Goal: Entertainment & Leisure: Browse casually

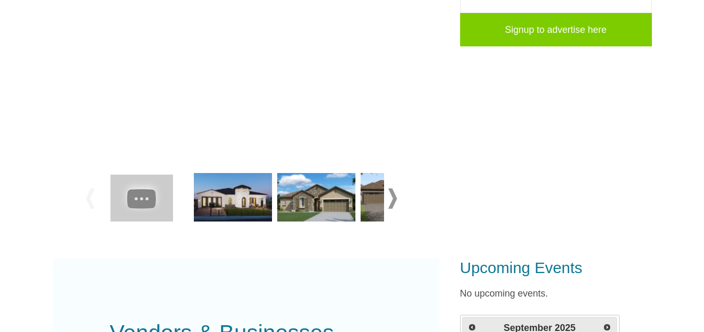
scroll to position [243, 0]
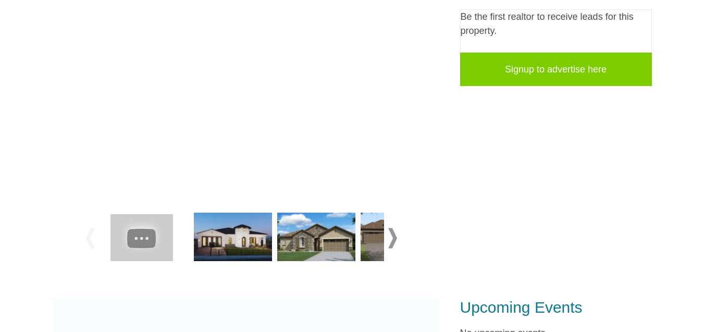
click at [394, 236] on span at bounding box center [392, 238] width 9 height 20
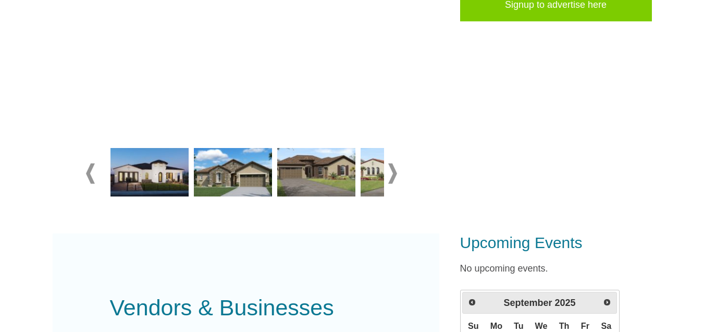
scroll to position [305, 0]
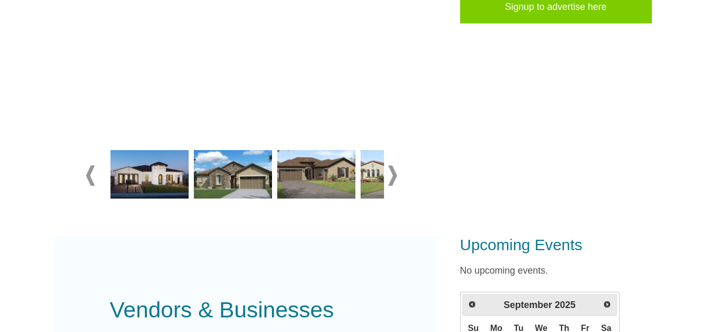
click at [392, 174] on span at bounding box center [392, 175] width 9 height 20
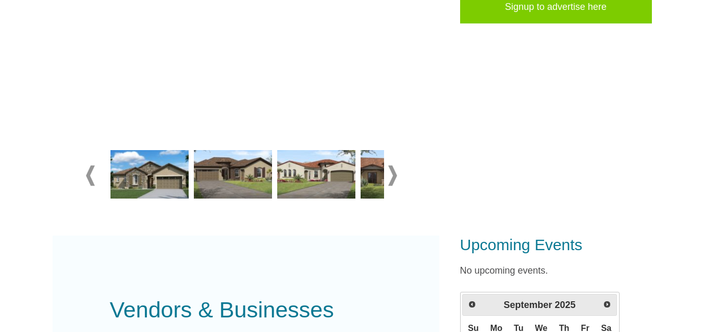
click at [392, 174] on span at bounding box center [392, 175] width 9 height 20
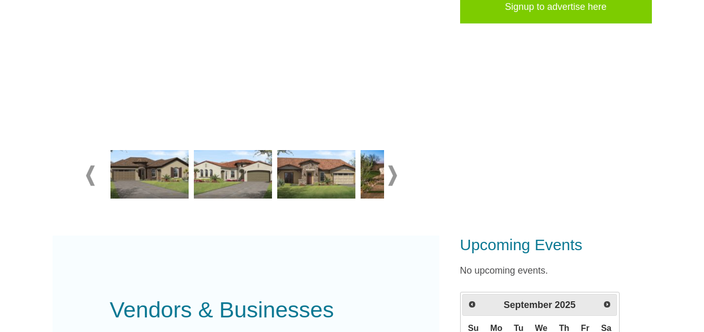
click at [392, 174] on span at bounding box center [392, 175] width 9 height 20
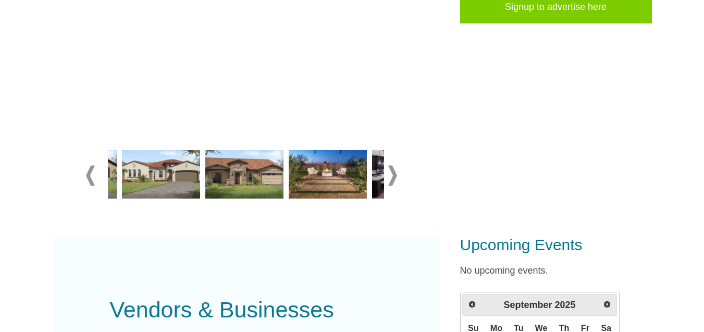
click at [392, 174] on span at bounding box center [392, 175] width 9 height 20
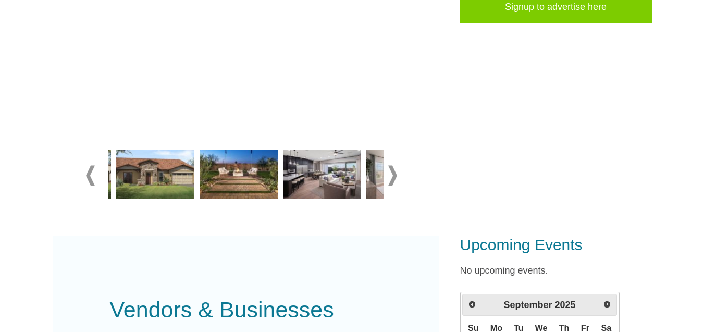
click at [392, 174] on span at bounding box center [392, 175] width 9 height 20
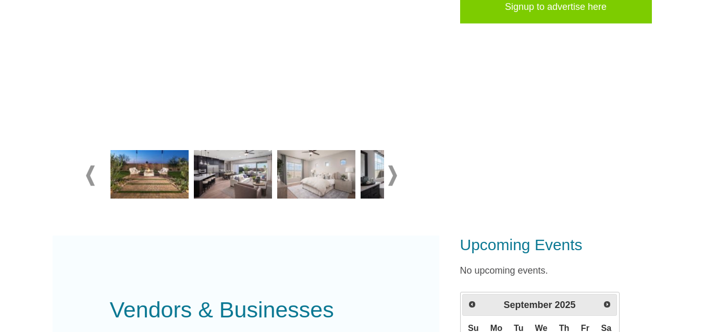
click at [392, 174] on span at bounding box center [392, 175] width 9 height 20
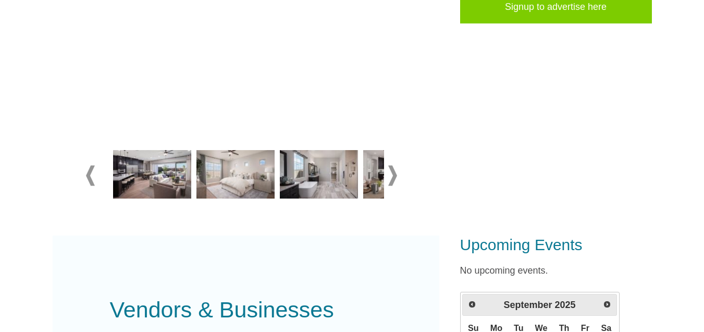
click at [392, 174] on span at bounding box center [392, 175] width 9 height 20
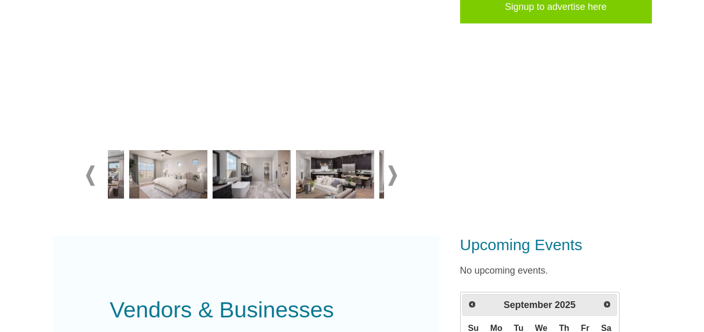
click at [392, 174] on span at bounding box center [392, 175] width 9 height 20
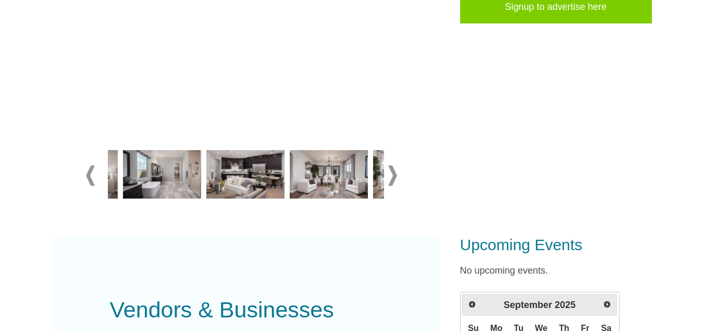
click at [392, 174] on span at bounding box center [392, 175] width 9 height 20
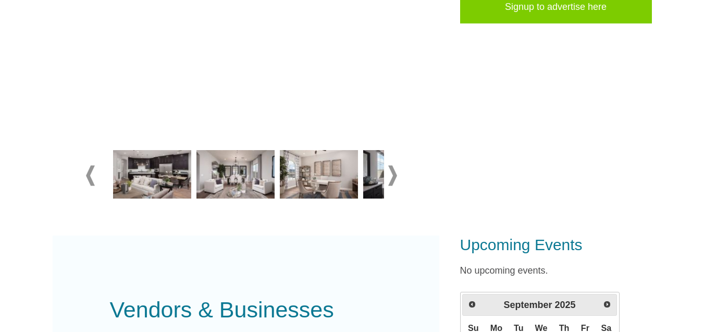
click at [392, 174] on span at bounding box center [392, 175] width 9 height 20
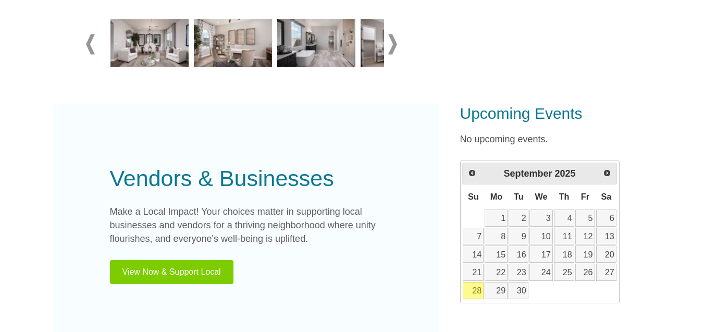
scroll to position [368, 0]
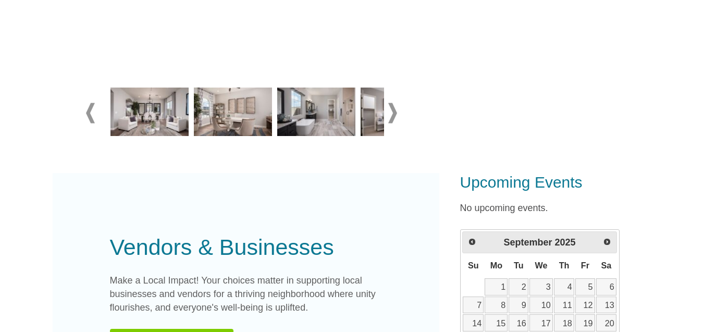
click at [91, 114] on span at bounding box center [90, 113] width 9 height 20
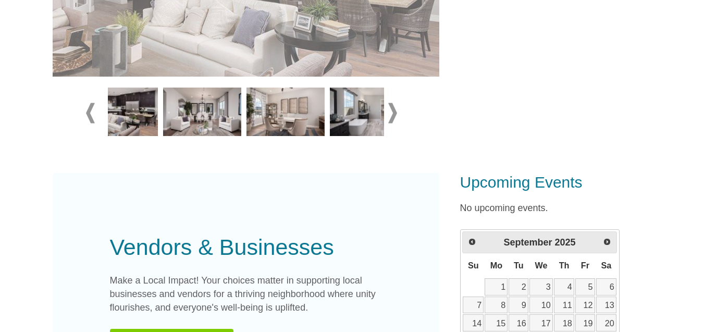
click at [91, 114] on span at bounding box center [90, 113] width 9 height 20
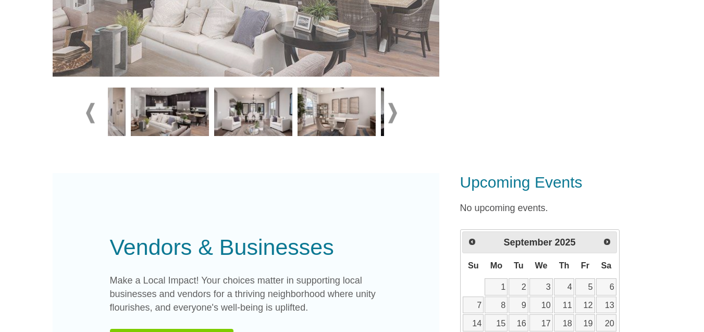
click at [91, 114] on span at bounding box center [90, 113] width 9 height 20
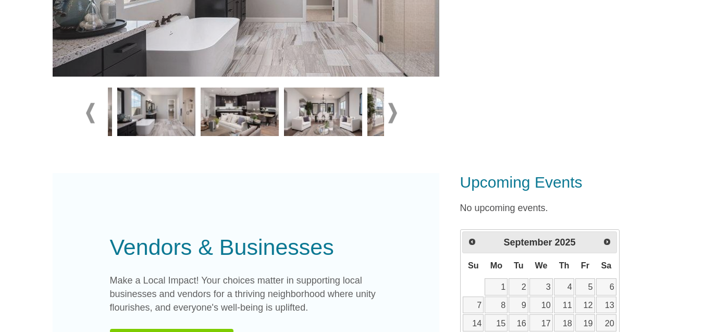
click at [91, 114] on span at bounding box center [90, 113] width 9 height 20
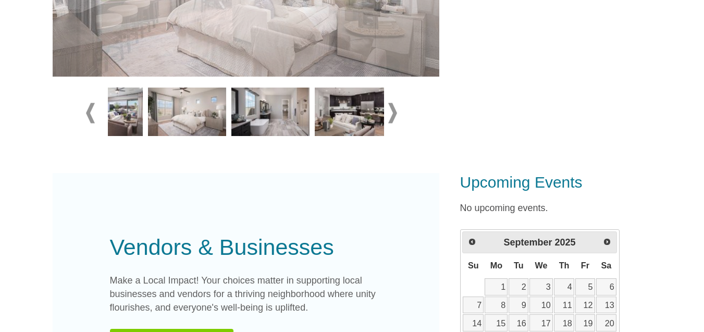
click at [91, 114] on span at bounding box center [90, 113] width 9 height 20
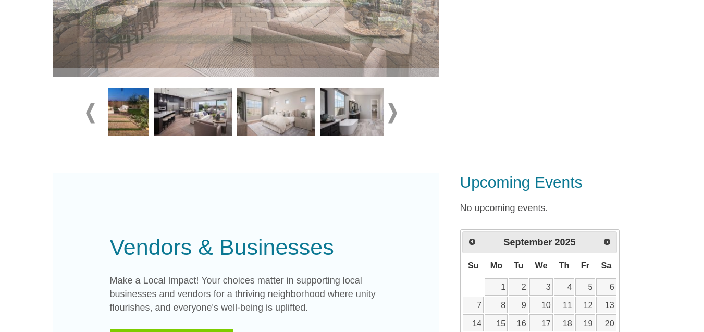
click at [91, 114] on span at bounding box center [90, 113] width 9 height 20
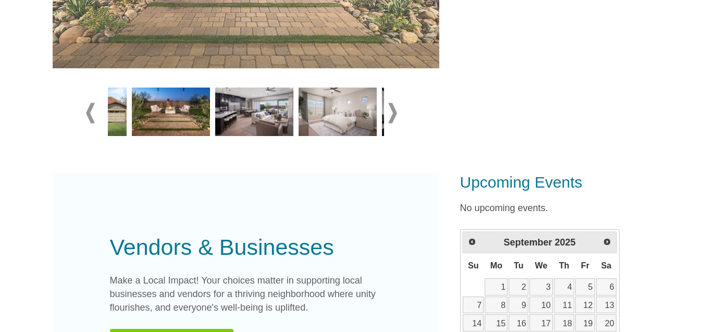
click at [91, 114] on span at bounding box center [90, 113] width 9 height 20
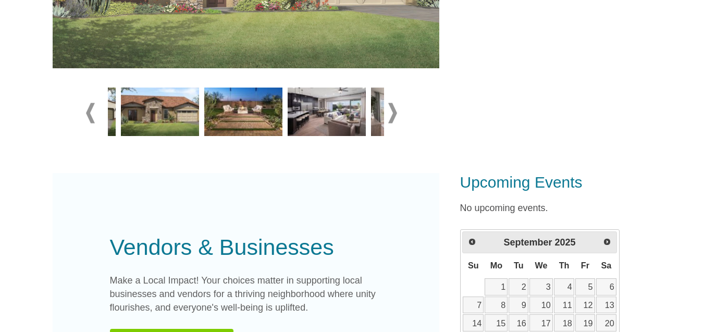
click at [91, 114] on span at bounding box center [90, 113] width 9 height 20
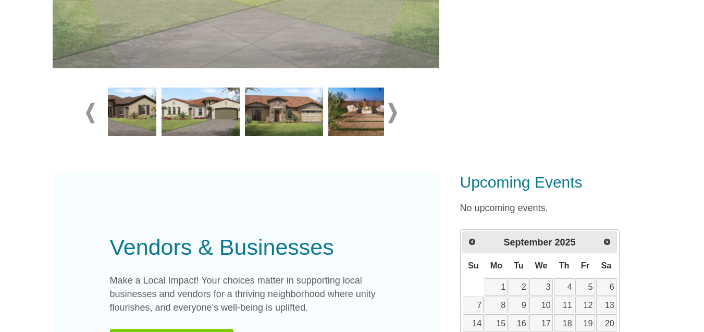
click at [91, 114] on span at bounding box center [90, 113] width 9 height 20
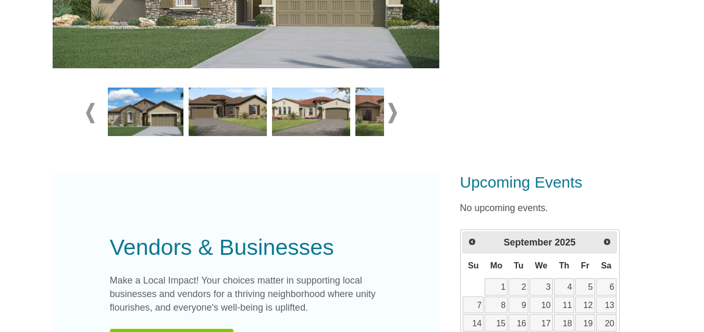
click at [91, 114] on span at bounding box center [90, 113] width 9 height 20
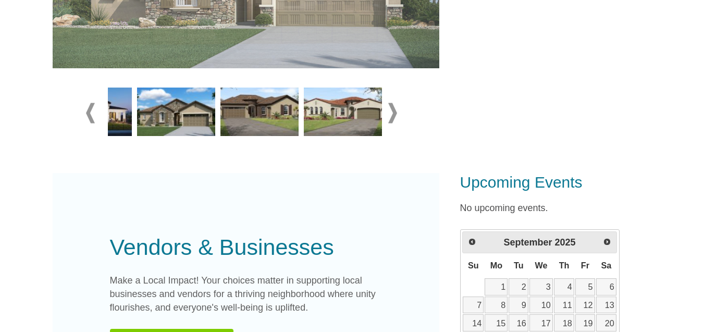
click at [91, 114] on span at bounding box center [90, 113] width 9 height 20
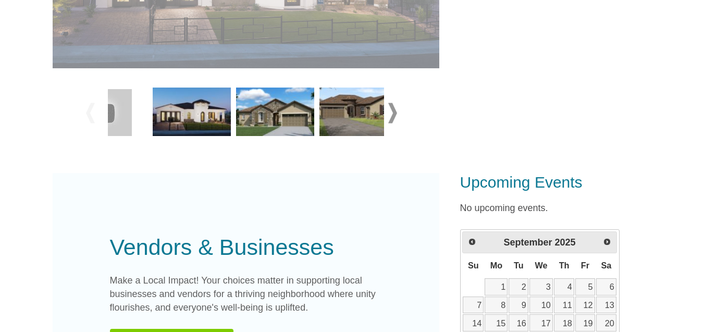
click at [91, 114] on span at bounding box center [90, 113] width 9 height 20
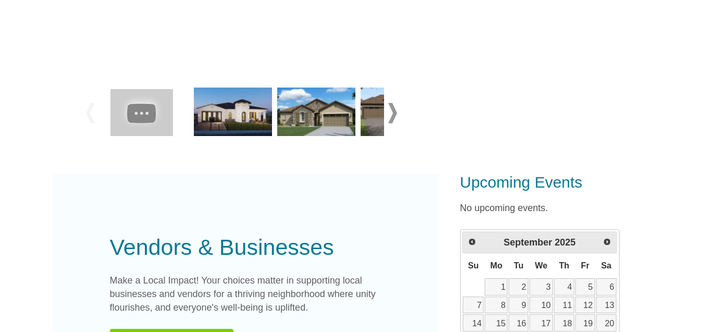
click at [250, 120] on img at bounding box center [233, 112] width 78 height 49
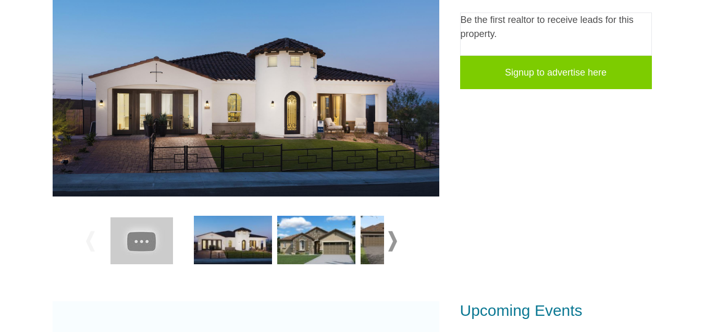
scroll to position [243, 0]
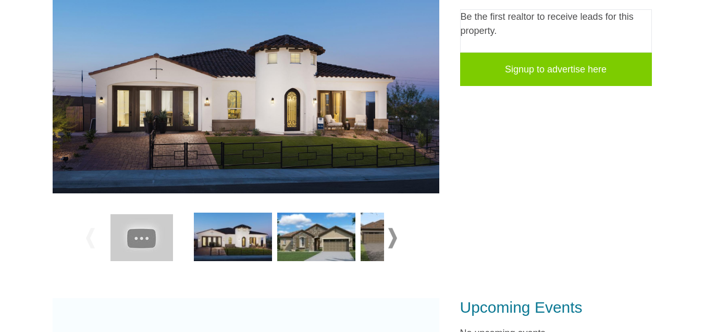
click at [353, 122] on img at bounding box center [246, 89] width 387 height 210
click at [357, 155] on img at bounding box center [246, 89] width 387 height 210
click at [305, 242] on img at bounding box center [316, 237] width 78 height 49
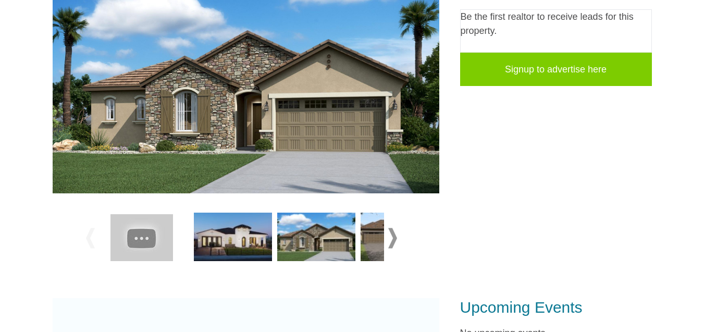
click at [390, 238] on span at bounding box center [392, 238] width 9 height 20
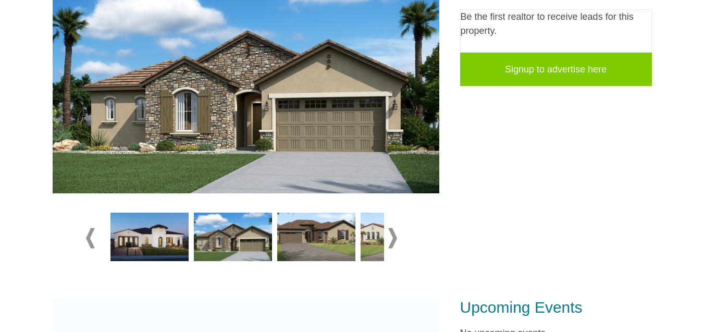
click at [313, 238] on img at bounding box center [316, 237] width 78 height 49
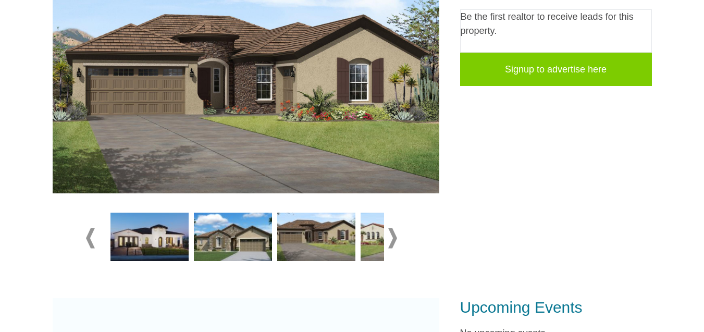
click at [371, 244] on img at bounding box center [400, 237] width 78 height 49
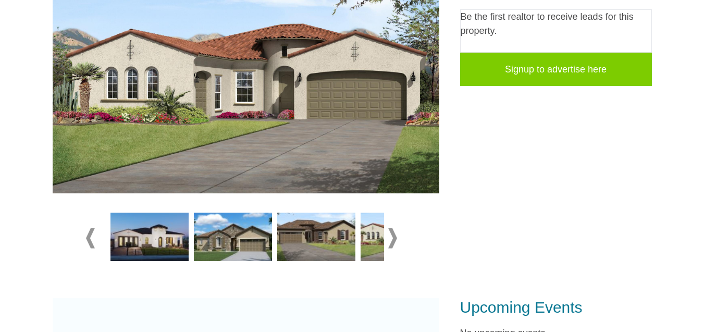
click at [394, 236] on span at bounding box center [392, 238] width 9 height 20
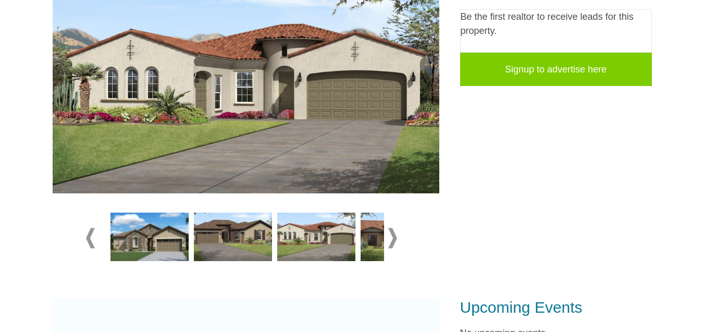
click at [381, 244] on img at bounding box center [400, 237] width 78 height 49
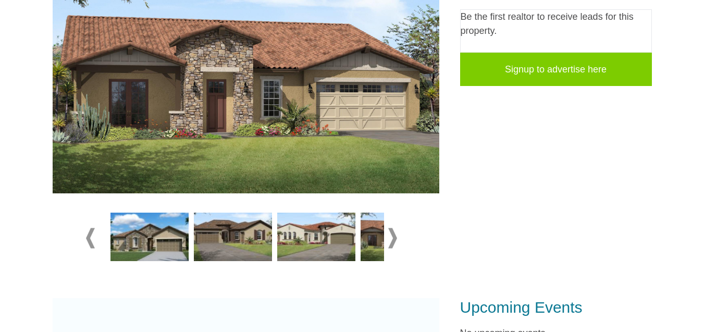
click at [392, 240] on span at bounding box center [392, 238] width 9 height 20
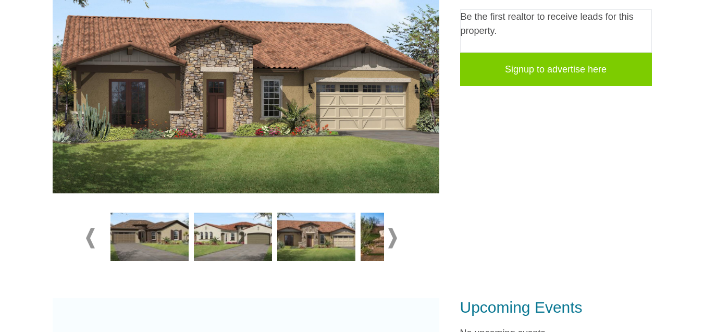
click at [371, 239] on img at bounding box center [400, 237] width 78 height 49
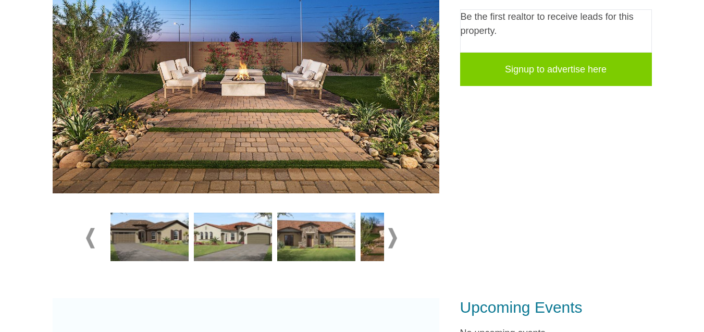
click at [397, 238] on span at bounding box center [392, 238] width 9 height 20
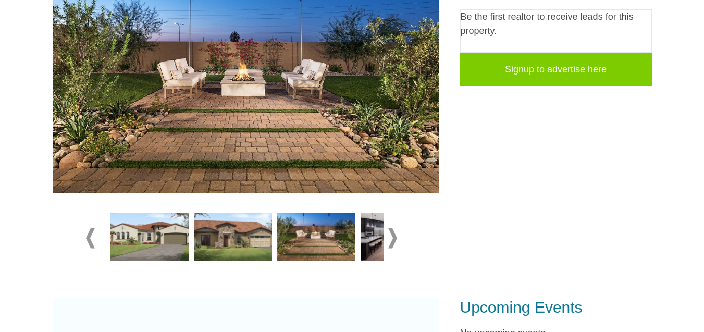
click at [370, 243] on img at bounding box center [400, 237] width 78 height 49
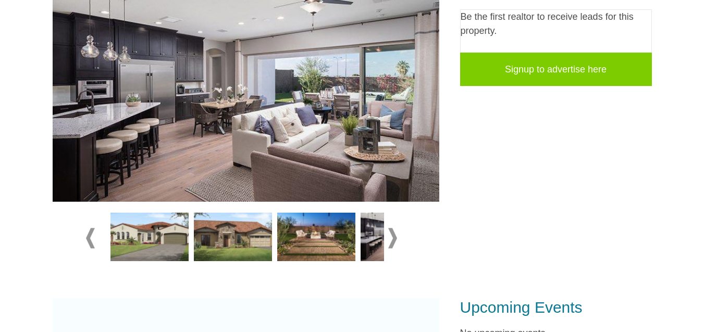
click at [393, 246] on span at bounding box center [392, 238] width 9 height 20
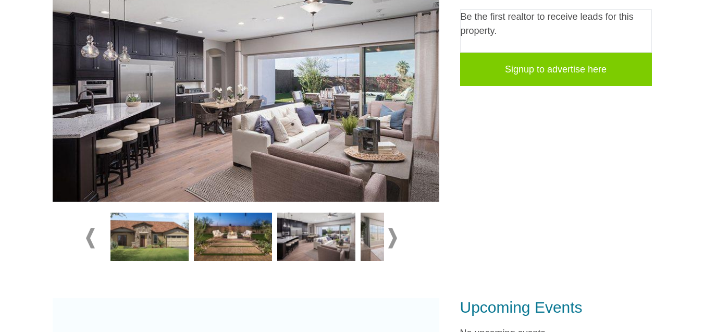
click at [366, 239] on img at bounding box center [400, 237] width 78 height 49
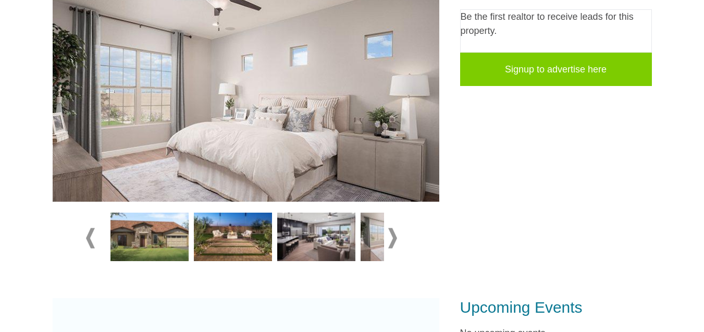
click at [396, 237] on span at bounding box center [392, 238] width 9 height 20
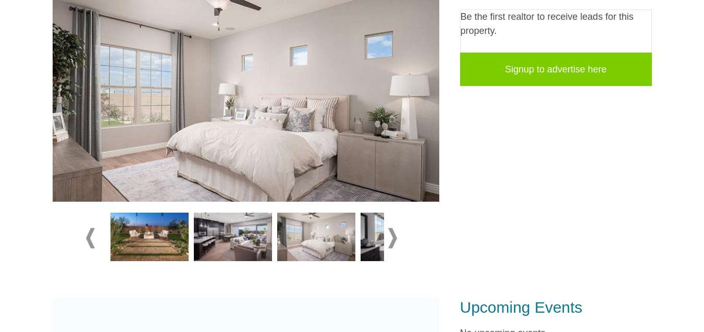
click at [372, 242] on img at bounding box center [400, 237] width 78 height 49
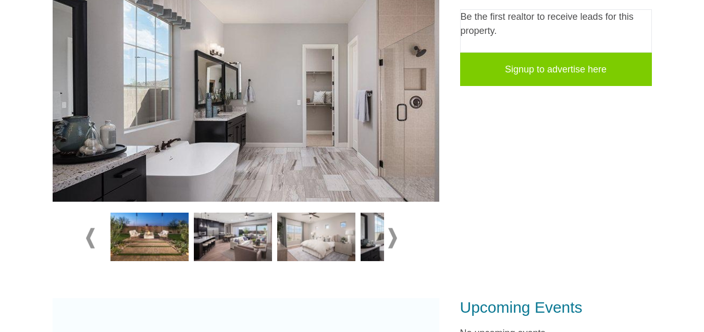
click at [395, 238] on span at bounding box center [392, 238] width 9 height 20
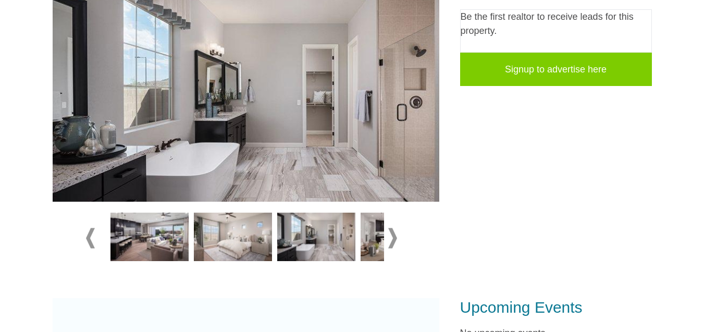
click at [383, 241] on img at bounding box center [400, 237] width 78 height 49
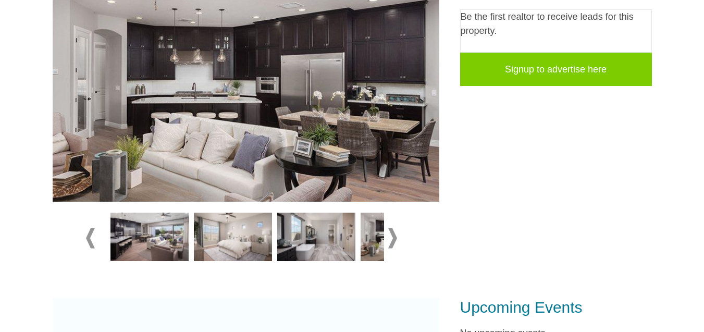
click at [393, 240] on span at bounding box center [392, 238] width 9 height 20
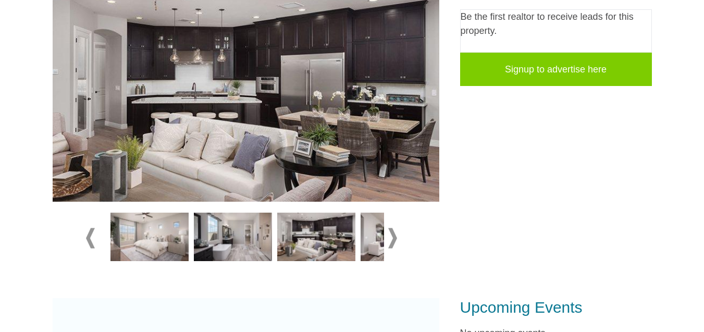
click at [377, 242] on img at bounding box center [400, 237] width 78 height 49
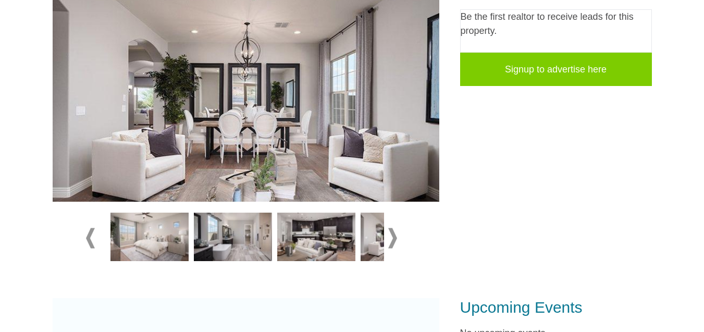
click at [395, 244] on span at bounding box center [392, 238] width 9 height 20
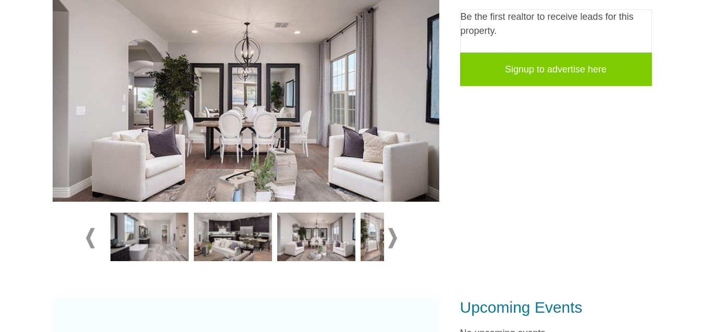
click at [375, 246] on img at bounding box center [400, 237] width 78 height 49
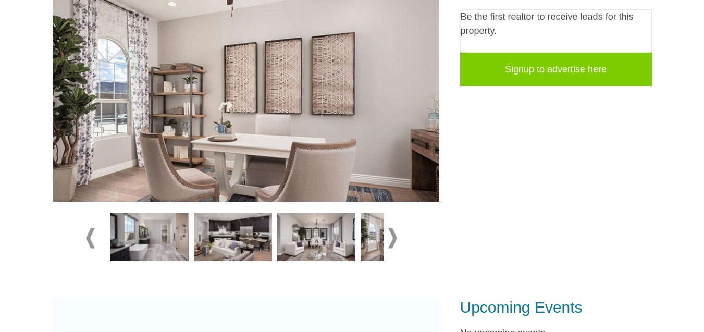
click at [393, 238] on span at bounding box center [392, 238] width 9 height 20
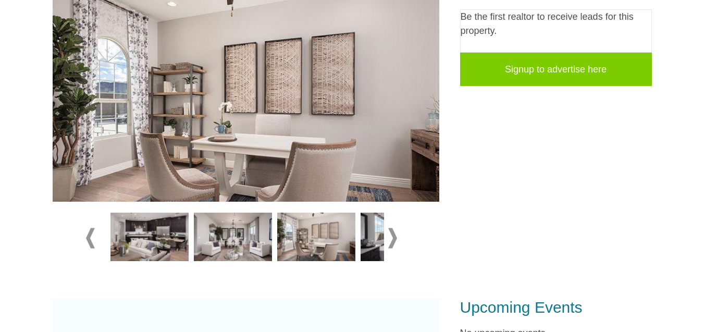
click at [378, 242] on img at bounding box center [400, 237] width 78 height 49
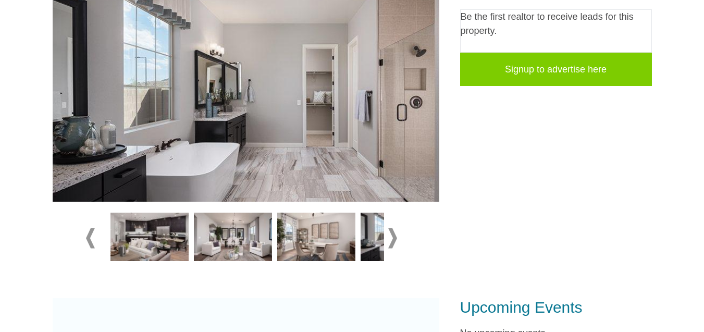
click at [392, 234] on span at bounding box center [392, 238] width 9 height 20
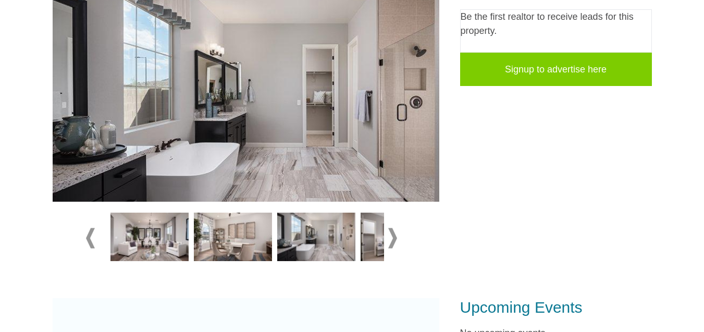
click at [373, 240] on img at bounding box center [400, 237] width 78 height 49
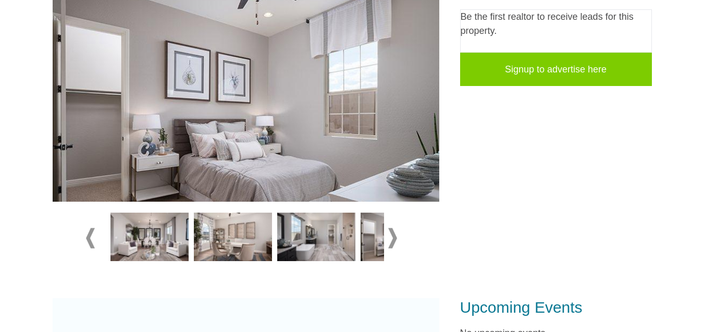
click at [381, 240] on img at bounding box center [400, 237] width 78 height 49
click at [373, 243] on img at bounding box center [400, 237] width 78 height 49
click at [395, 238] on span at bounding box center [392, 238] width 9 height 20
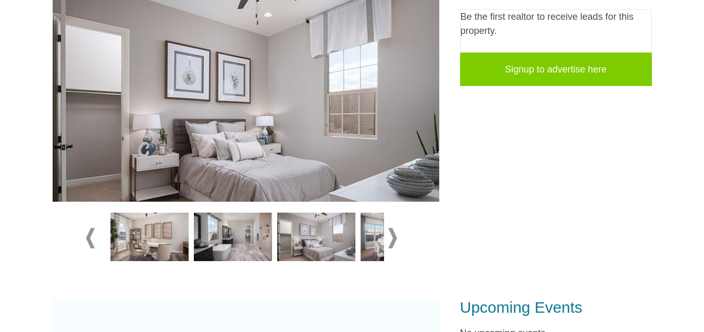
click at [374, 230] on img at bounding box center [400, 237] width 78 height 49
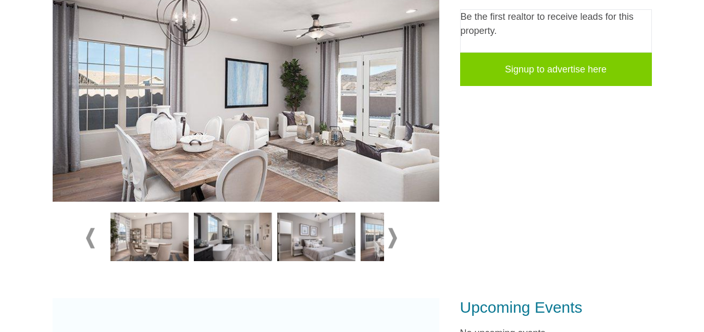
click at [393, 236] on span at bounding box center [392, 238] width 9 height 20
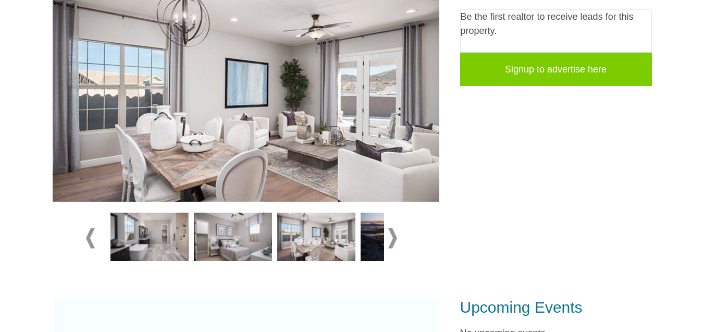
click at [362, 251] on img at bounding box center [400, 237] width 78 height 49
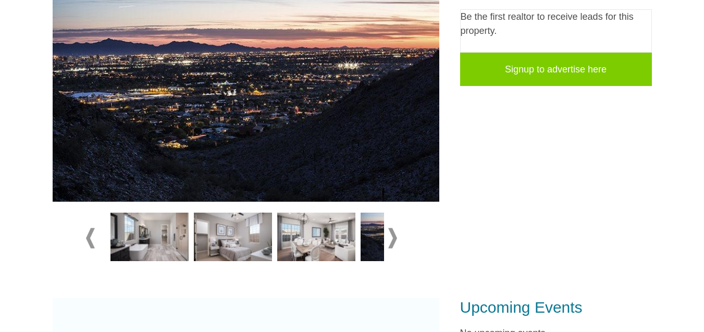
click at [397, 238] on span at bounding box center [392, 238] width 9 height 20
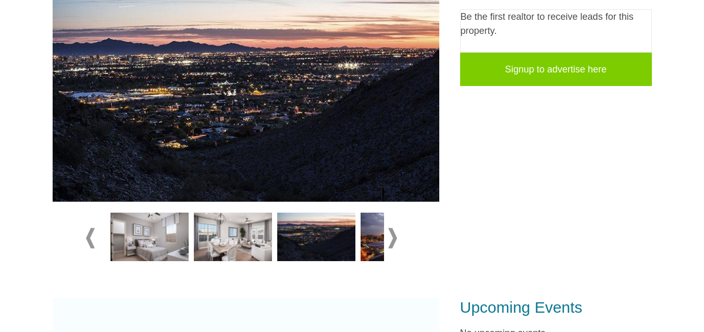
click at [376, 246] on img at bounding box center [400, 237] width 78 height 49
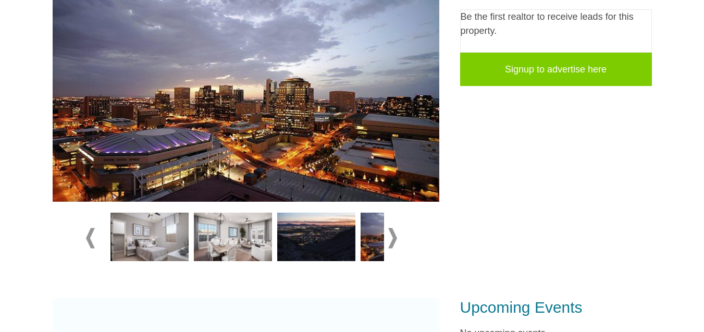
click at [394, 237] on span at bounding box center [392, 238] width 9 height 20
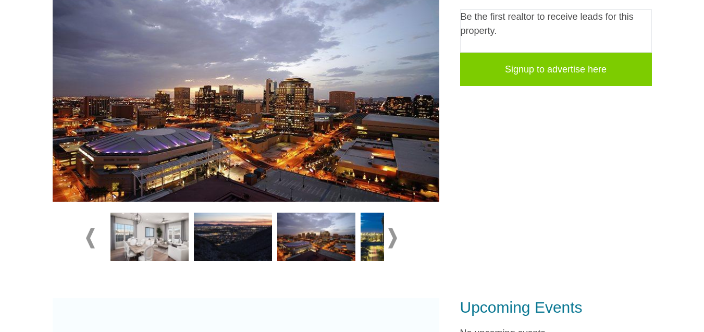
click at [377, 233] on img at bounding box center [400, 237] width 78 height 49
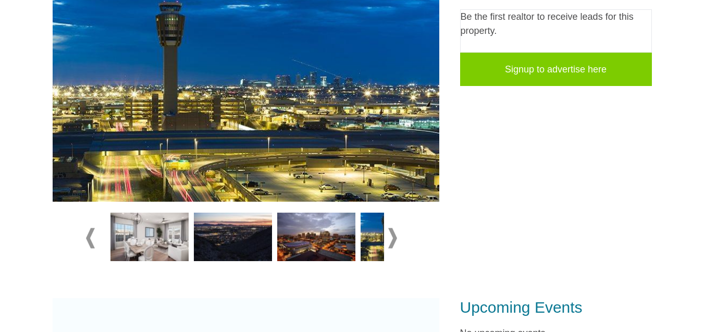
click at [393, 236] on span at bounding box center [392, 238] width 9 height 20
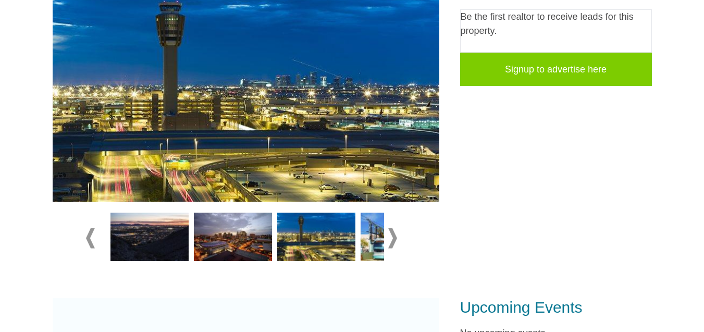
click at [370, 246] on img at bounding box center [400, 237] width 78 height 49
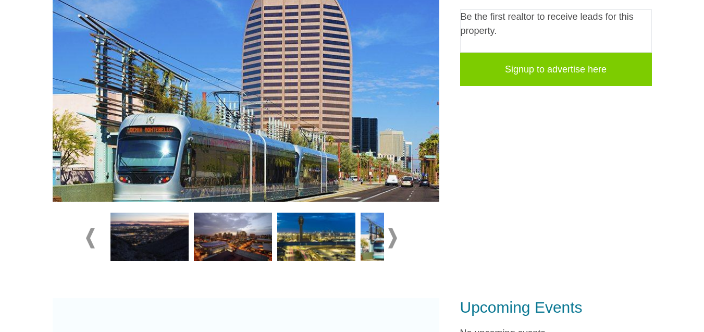
click at [394, 237] on span at bounding box center [392, 238] width 9 height 20
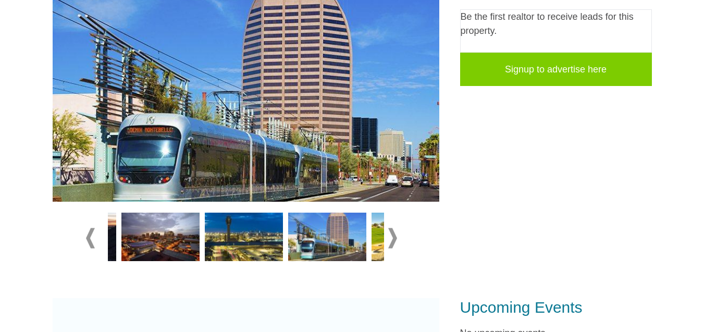
click at [394, 237] on span at bounding box center [392, 238] width 9 height 20
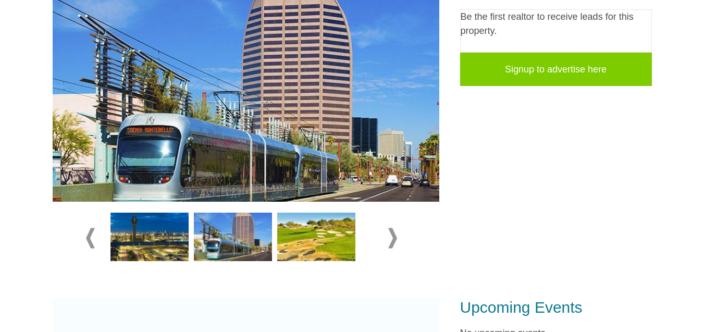
click at [335, 243] on img at bounding box center [316, 237] width 78 height 49
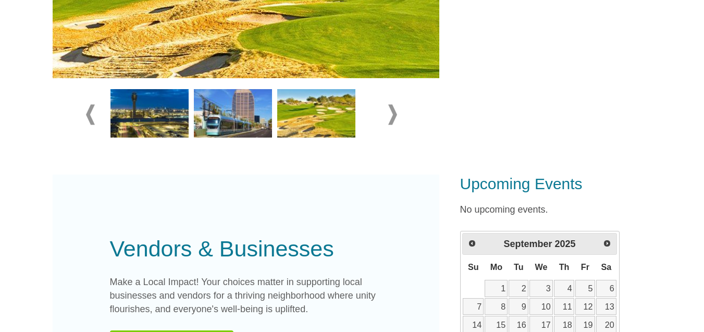
scroll to position [368, 0]
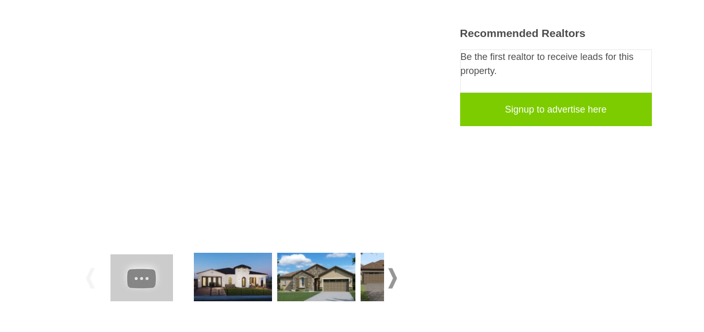
scroll to position [55, 0]
